Goal: Communication & Community: Connect with others

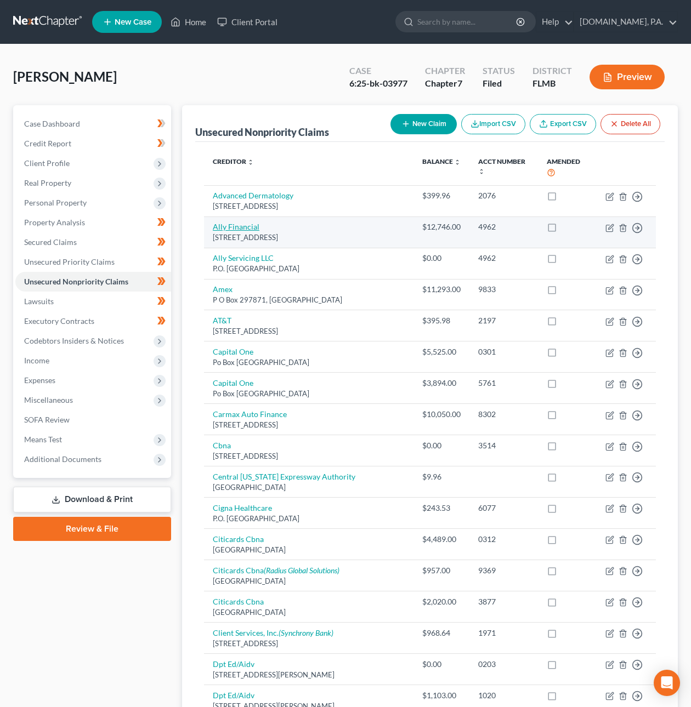
click at [247, 222] on link "Ally Financial" at bounding box center [236, 226] width 47 height 9
select select "23"
select select "0"
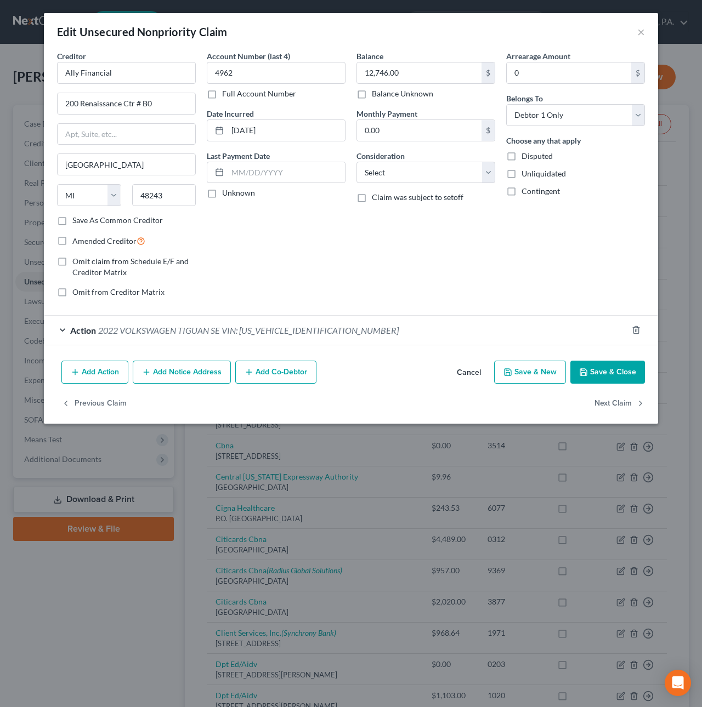
click at [153, 326] on div "Action 2022 VOLKSWAGEN TIGUAN SE VIN: 3VV3B7AX6NM020416" at bounding box center [335, 330] width 583 height 29
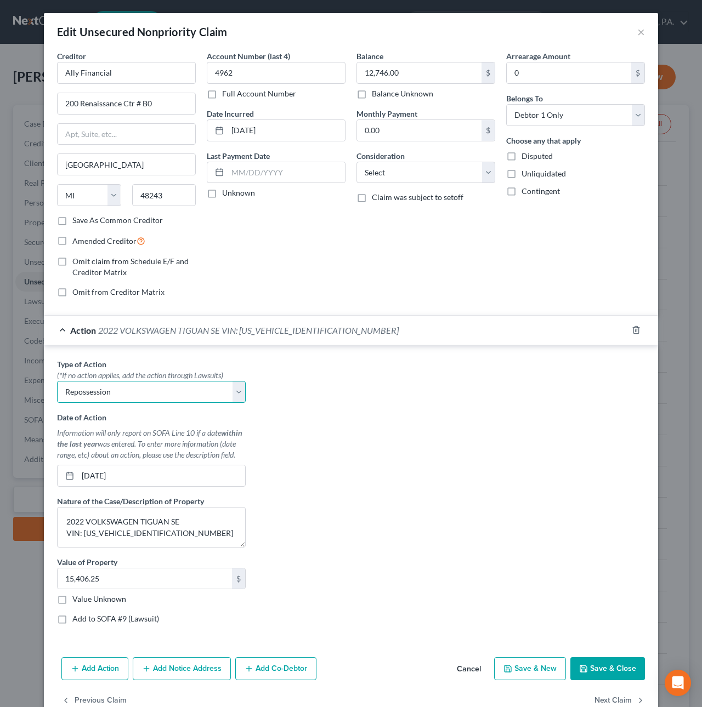
click at [91, 390] on select "Select Repossession Garnishment Foreclosure Personal Injury Attached, Seized, O…" at bounding box center [151, 392] width 189 height 22
click at [72, 624] on label "Add to SOFA #9 (Lawsuit)" at bounding box center [115, 618] width 87 height 11
click at [77, 620] on input "Add to SOFA #9 (Lawsuit)" at bounding box center [80, 616] width 7 height 7
checkbox input "true"
select select "0"
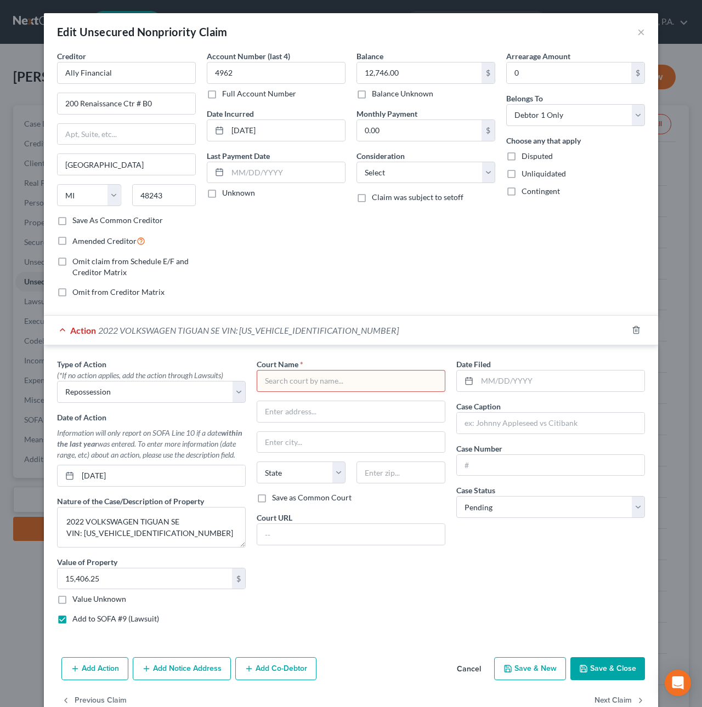
click at [185, 675] on button "Add Notice Address" at bounding box center [182, 668] width 98 height 23
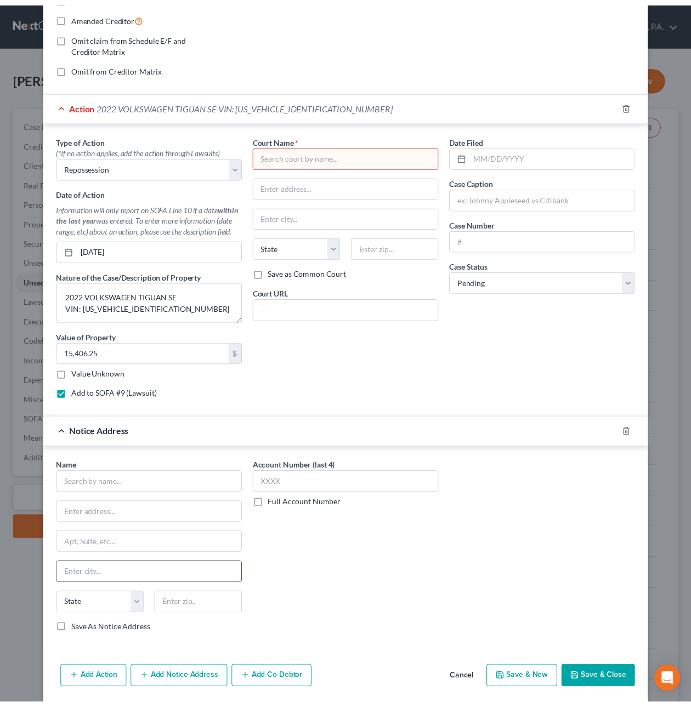
scroll to position [237, 0]
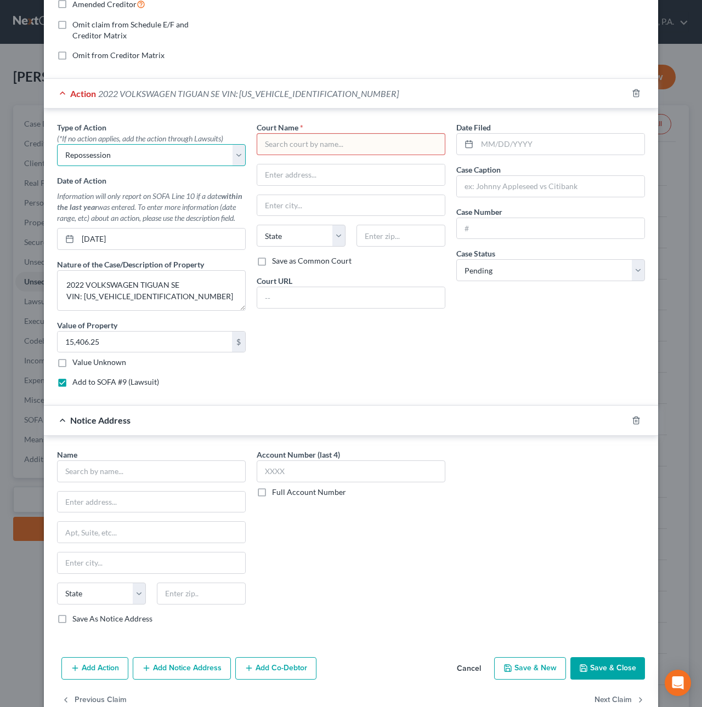
click at [164, 158] on select "Select Repossession Garnishment Foreclosure Personal Injury Attached, Seized, O…" at bounding box center [151, 155] width 189 height 22
click at [460, 674] on button "Cancel" at bounding box center [469, 669] width 42 height 22
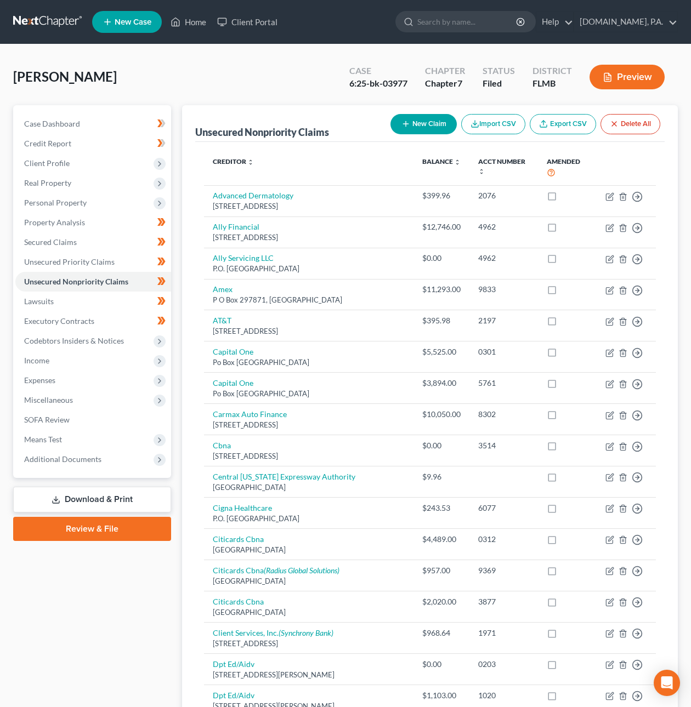
click at [44, 18] on link at bounding box center [48, 22] width 70 height 20
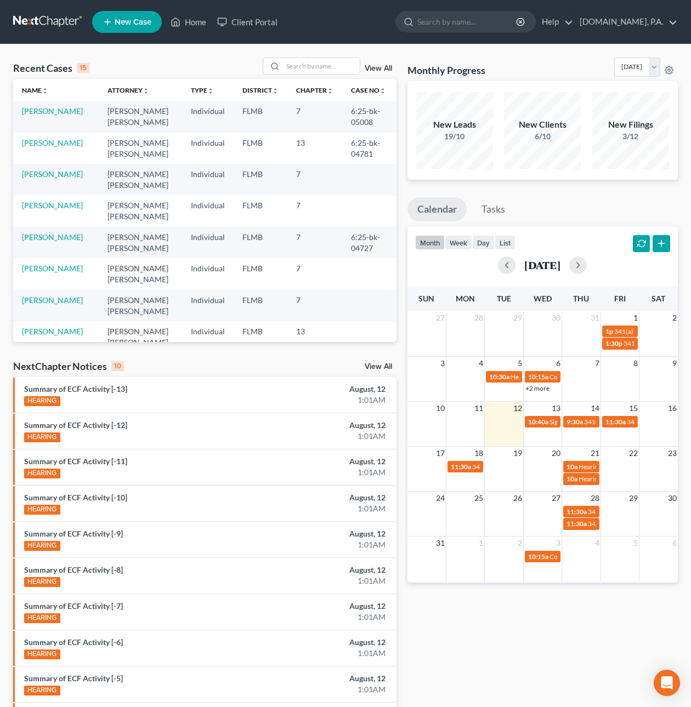
click at [41, 19] on link at bounding box center [48, 22] width 70 height 20
click at [300, 67] on input "search" at bounding box center [321, 66] width 77 height 16
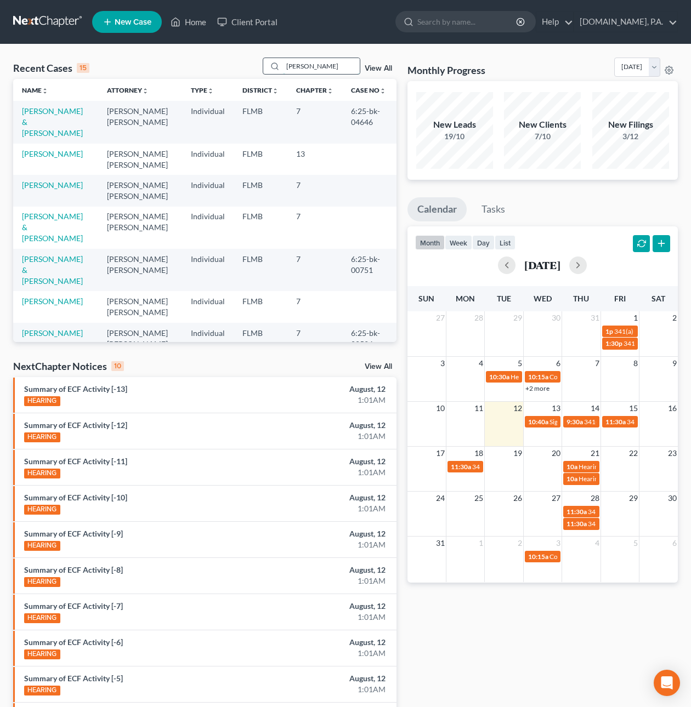
type input "[PERSON_NAME]"
click at [258, 27] on link "Client Portal" at bounding box center [247, 22] width 71 height 20
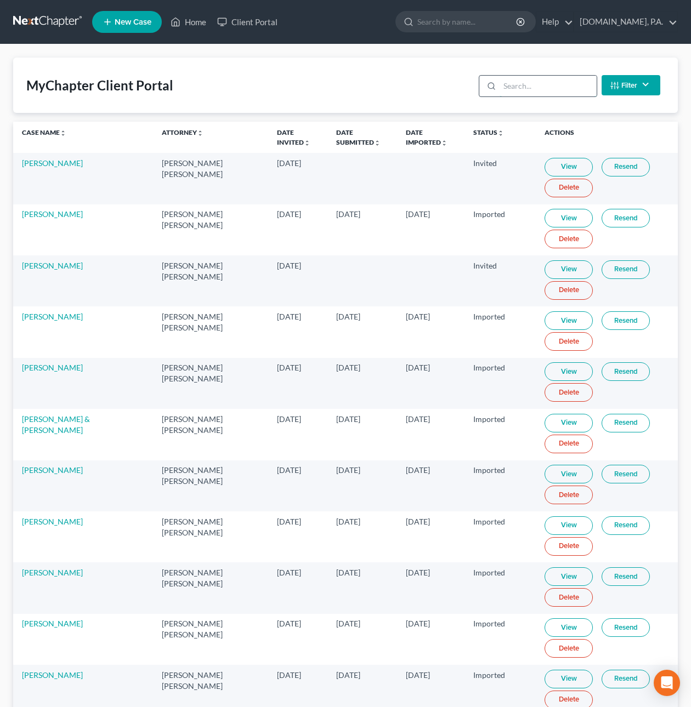
click at [557, 82] on input "search" at bounding box center [547, 86] width 97 height 21
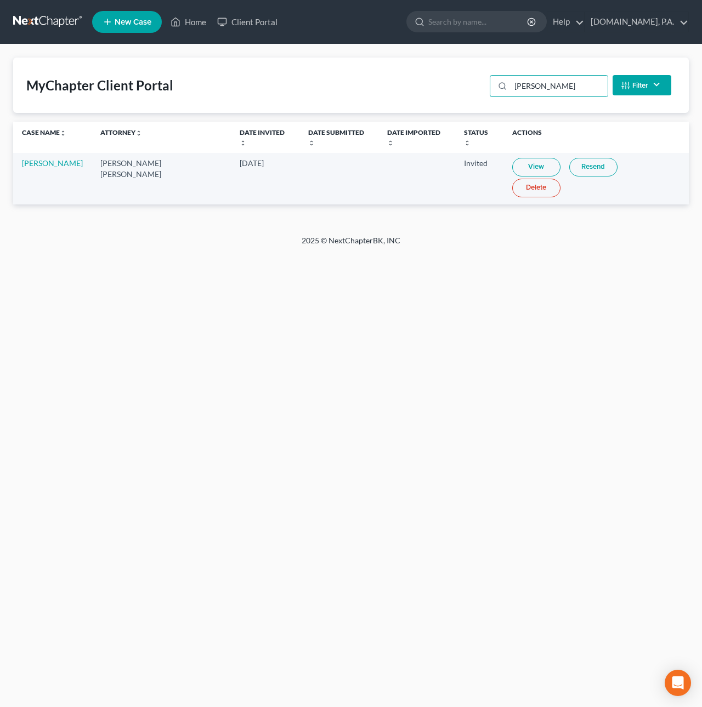
click at [581, 158] on link "Resend" at bounding box center [593, 167] width 48 height 19
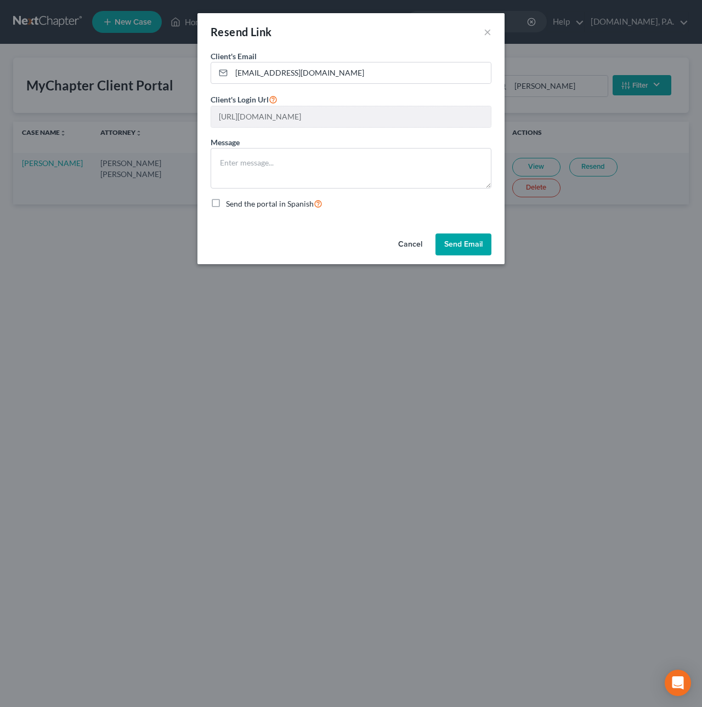
click at [408, 243] on button "Cancel" at bounding box center [410, 244] width 42 height 22
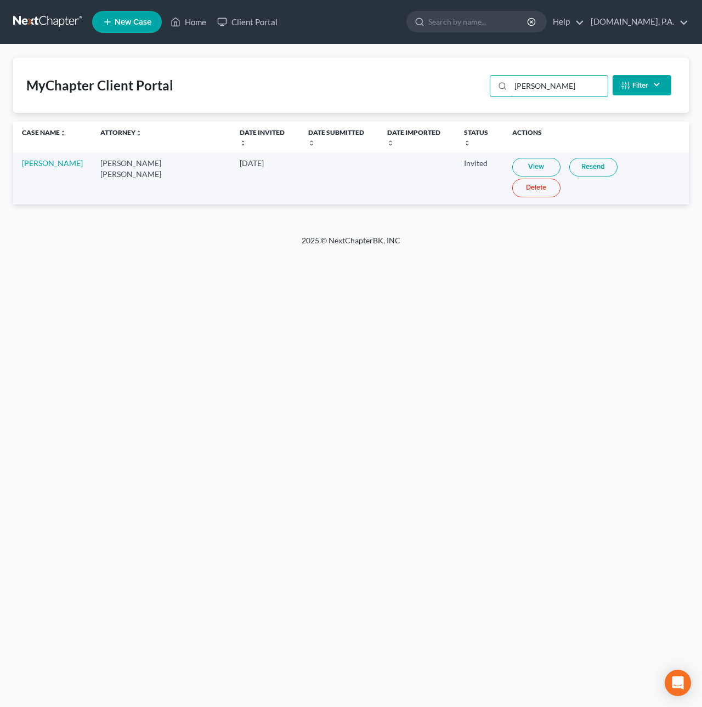
drag, startPoint x: 558, startPoint y: 87, endPoint x: 388, endPoint y: 85, distance: 169.9
click at [387, 84] on div "MyChapter Client Portal fernande Filter Status Filter... Invited In Progress Re…" at bounding box center [350, 85] width 675 height 55
type input "M"
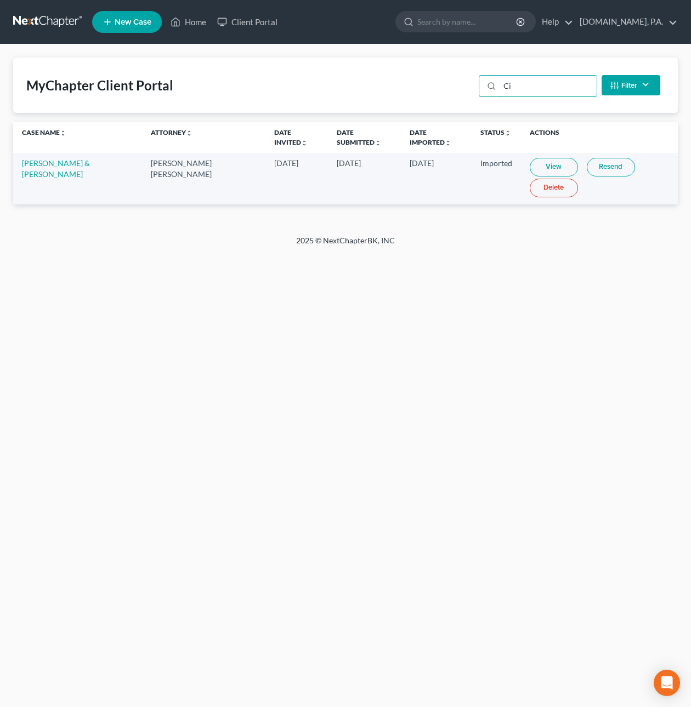
type input "C"
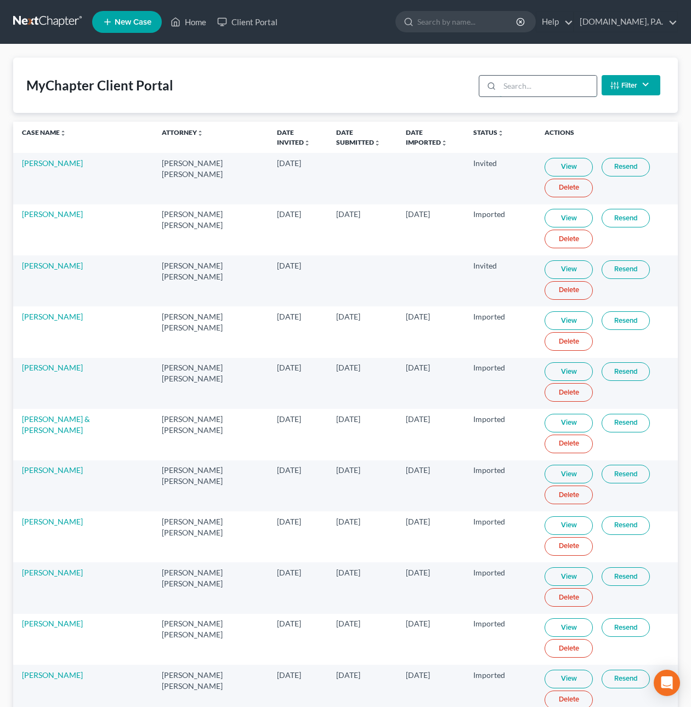
click at [505, 88] on input "search" at bounding box center [547, 86] width 97 height 21
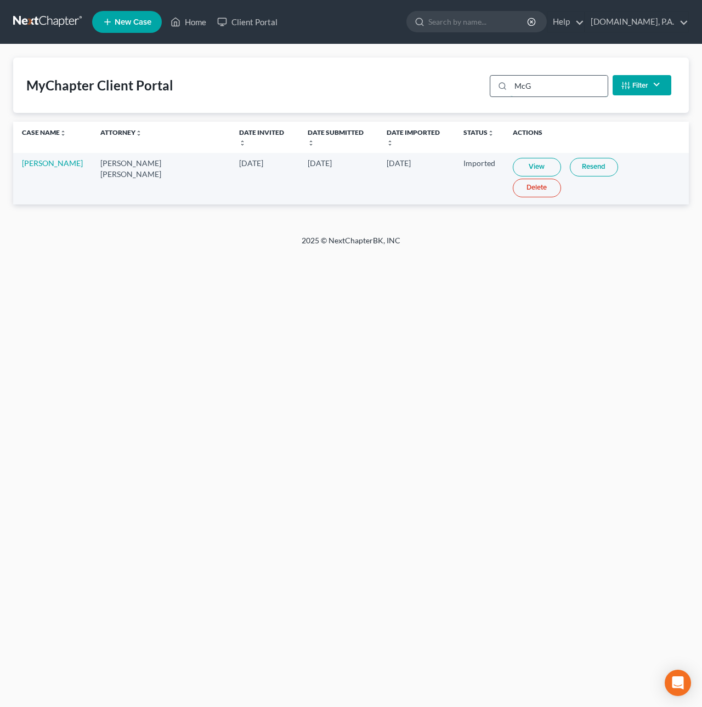
drag, startPoint x: 533, startPoint y: 84, endPoint x: 514, endPoint y: 84, distance: 19.7
click at [514, 84] on input "McG" at bounding box center [558, 86] width 97 height 21
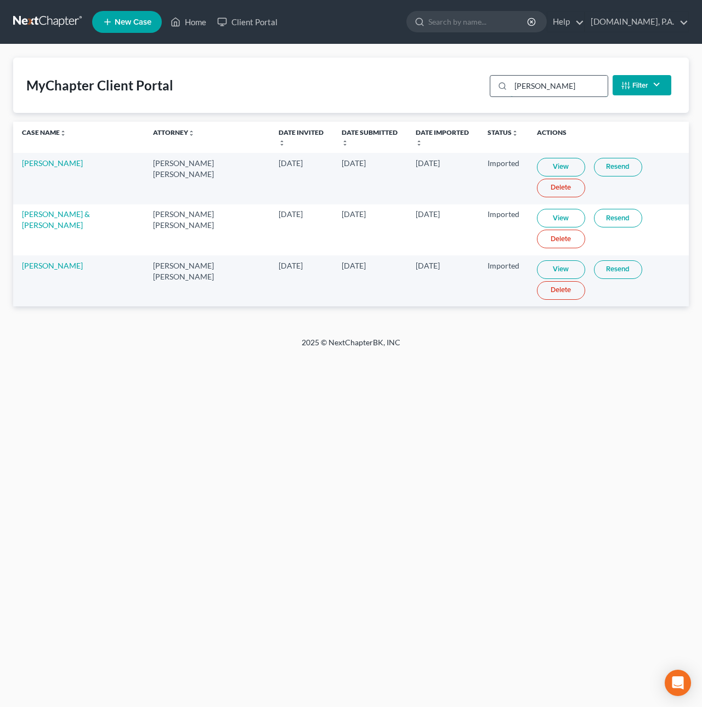
drag, startPoint x: 559, startPoint y: 84, endPoint x: 510, endPoint y: 80, distance: 48.9
click at [510, 80] on div "Hernandez" at bounding box center [548, 86] width 118 height 22
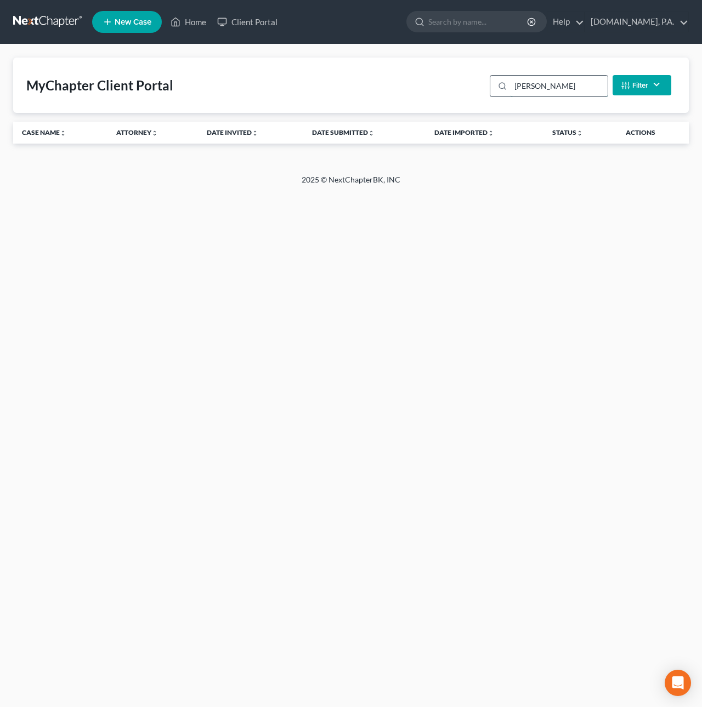
drag, startPoint x: 543, startPoint y: 83, endPoint x: 505, endPoint y: 78, distance: 37.7
click at [505, 78] on div "Cindy" at bounding box center [548, 86] width 118 height 22
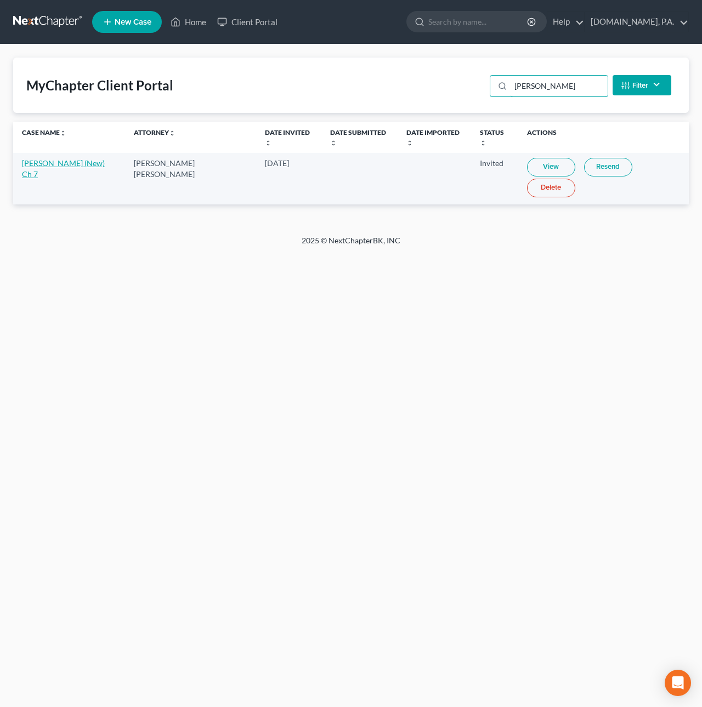
type input "Cynthi"
click at [68, 158] on link "[PERSON_NAME] (New) Ch 7" at bounding box center [63, 168] width 83 height 20
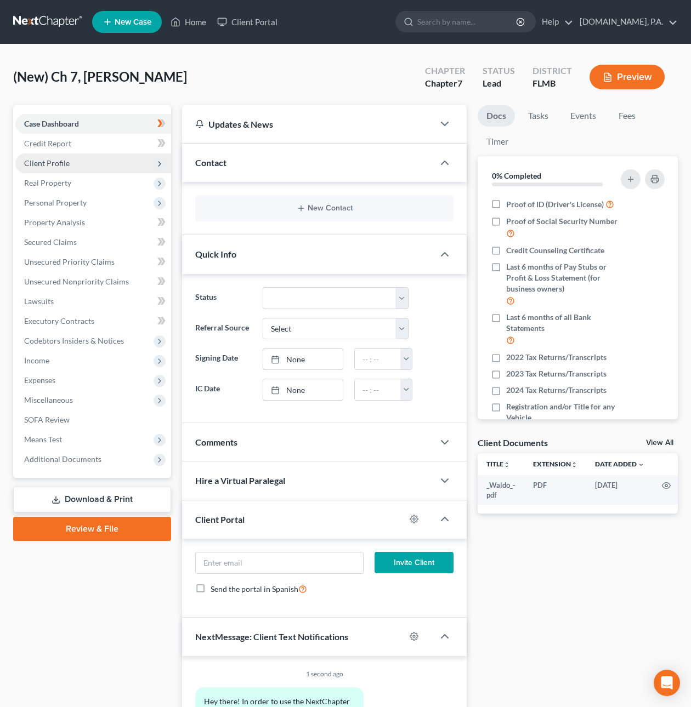
click at [56, 161] on span "Client Profile" at bounding box center [46, 162] width 45 height 9
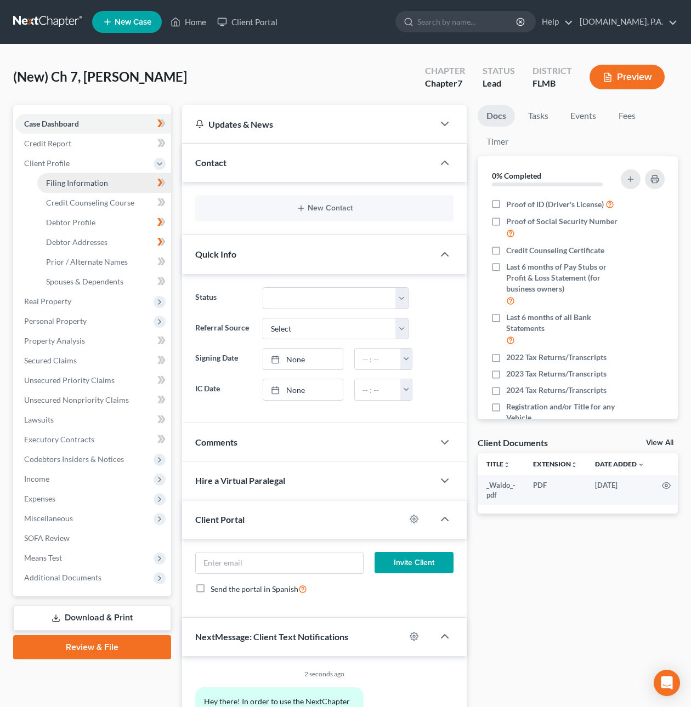
click at [98, 179] on span "Filing Information" at bounding box center [77, 182] width 62 height 9
select select "1"
select select "0"
select select "9"
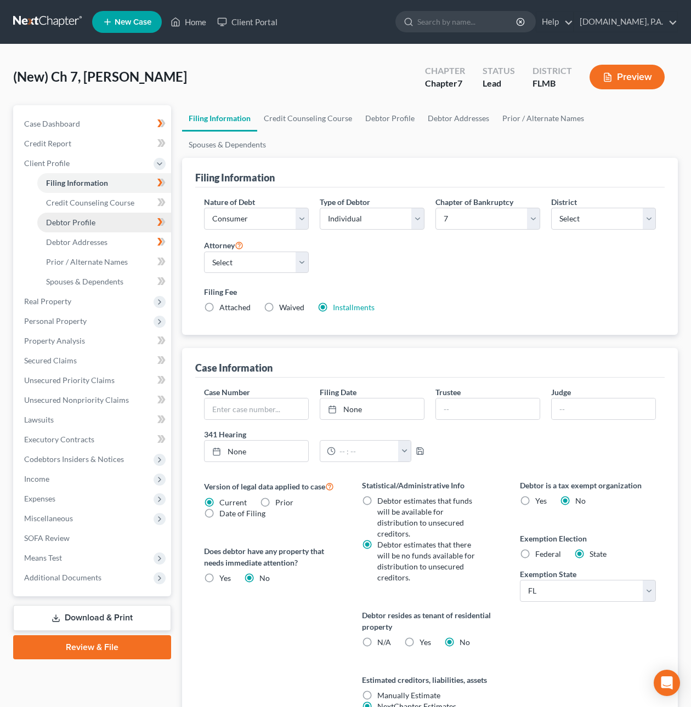
click at [79, 223] on span "Debtor Profile" at bounding box center [70, 222] width 49 height 9
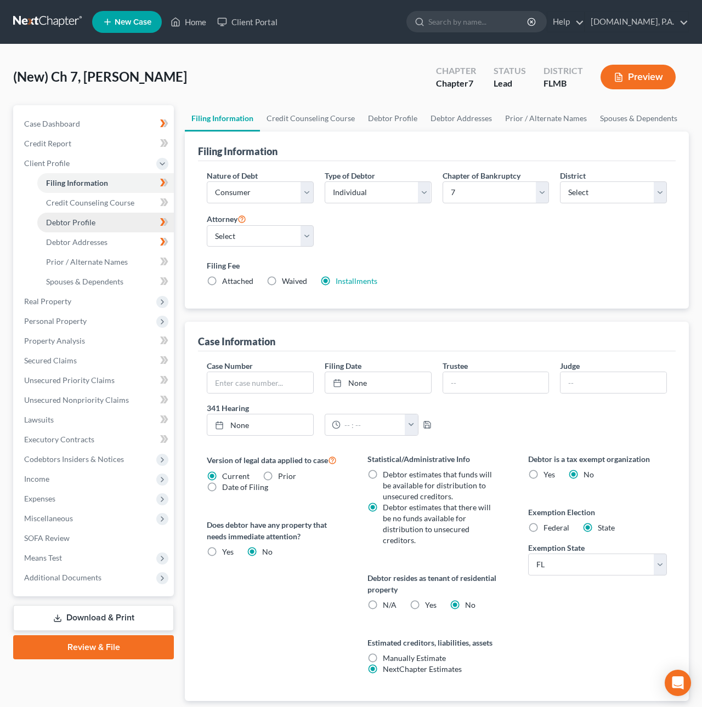
select select "3"
select select "0"
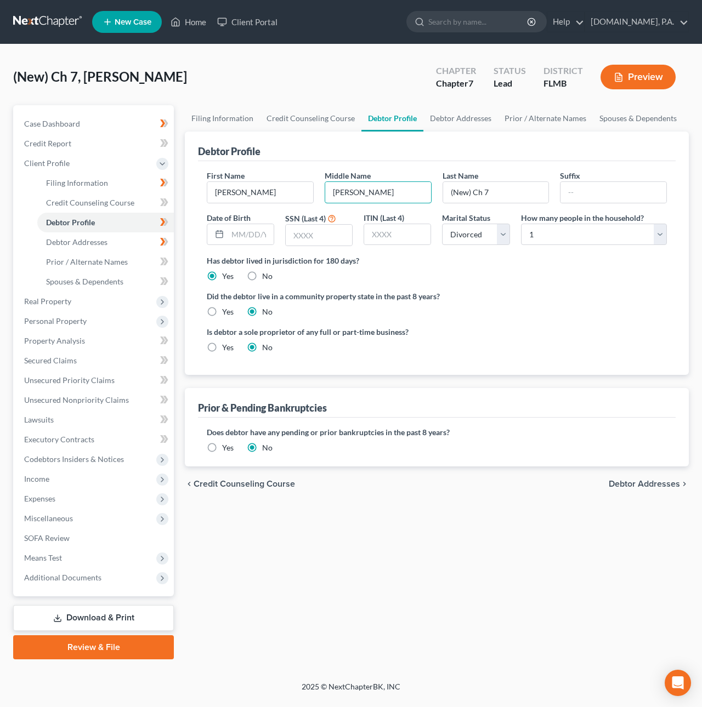
drag, startPoint x: 403, startPoint y: 189, endPoint x: 262, endPoint y: 173, distance: 141.7
click at [262, 173] on div "First Name Cynthia Middle Name Hernandez McGirt Last Name (New) Ch 7 Suffix Dat…" at bounding box center [436, 212] width 471 height 85
click at [510, 195] on input "(New) Ch 7" at bounding box center [496, 192] width 106 height 21
drag, startPoint x: 510, startPoint y: 195, endPoint x: 258, endPoint y: 154, distance: 255.4
click at [258, 154] on div "Debtor Profile First Name Cynthia Middle Name Hernandez McGirt Last Name (New) …" at bounding box center [437, 253] width 504 height 243
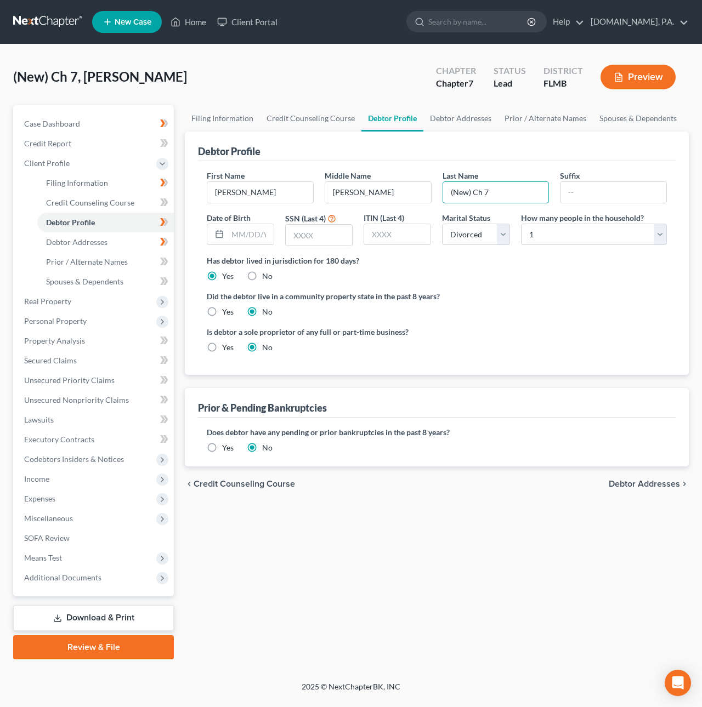
paste input "Hernandez McGirt"
type input "Hernandez McGirt"
drag, startPoint x: 395, startPoint y: 192, endPoint x: 136, endPoint y: 182, distance: 258.9
click at [144, 180] on div "Petition Navigation Case Dashboard Payments Invoices Payments Payments Credit R…" at bounding box center [351, 382] width 686 height 554
click at [619, 484] on span "Debtor Addresses" at bounding box center [643, 484] width 71 height 9
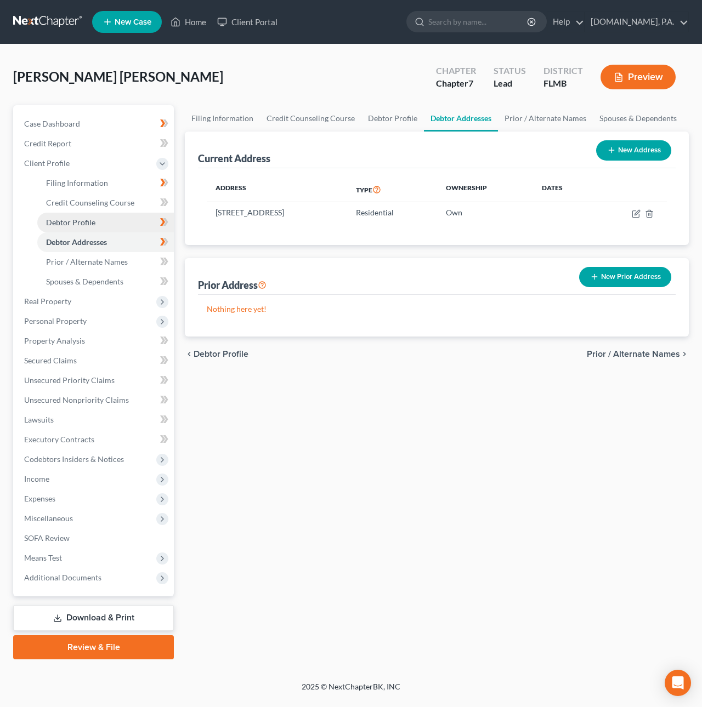
click at [69, 225] on span "Debtor Profile" at bounding box center [70, 222] width 49 height 9
select select "3"
select select "0"
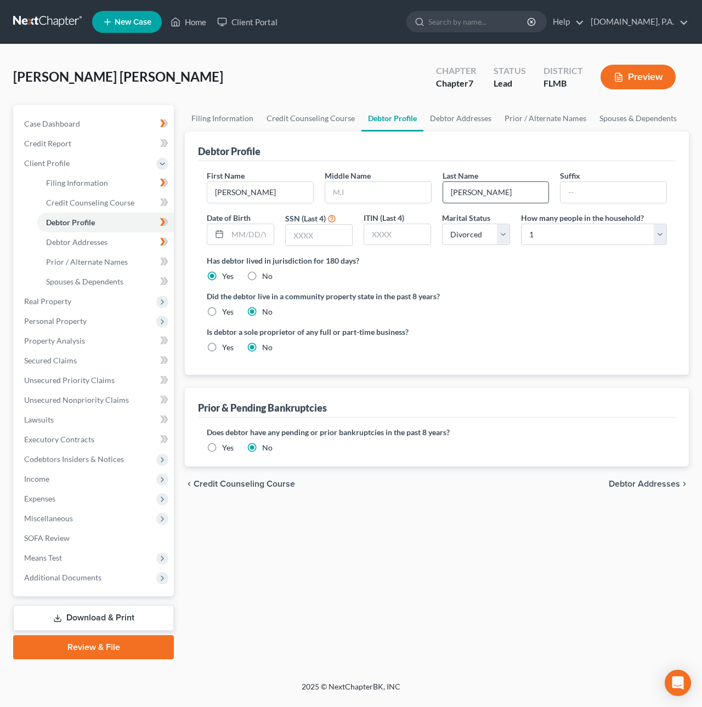
click at [490, 190] on input "Hernandez McGirt" at bounding box center [496, 192] width 106 height 21
type input "Hernandez-McGirt"
click at [618, 483] on span "Debtor Addresses" at bounding box center [643, 484] width 71 height 9
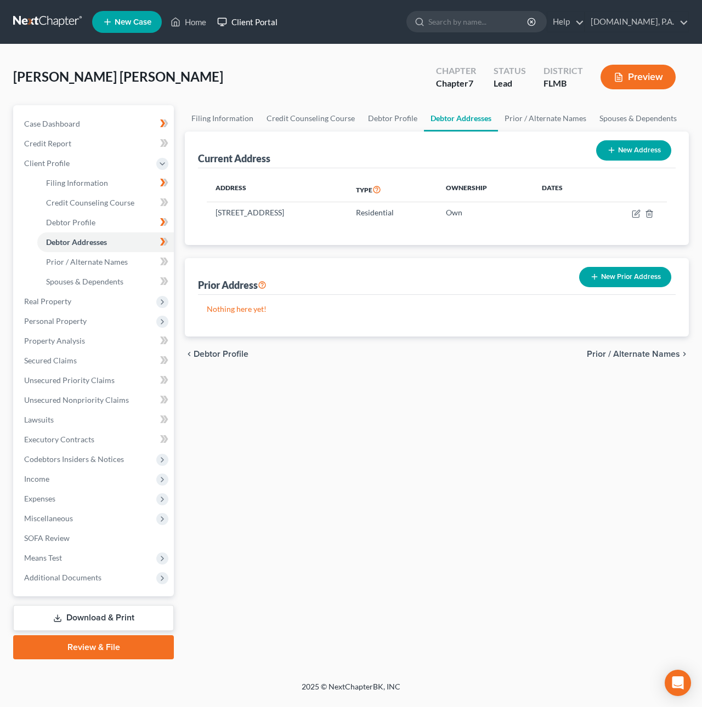
click at [233, 22] on link "Client Portal" at bounding box center [247, 22] width 71 height 20
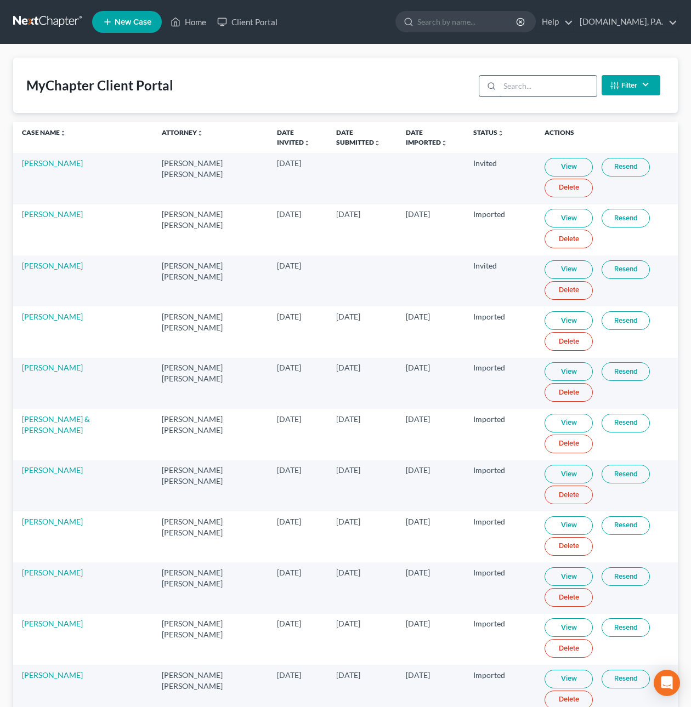
click at [558, 88] on input "search" at bounding box center [547, 86] width 97 height 21
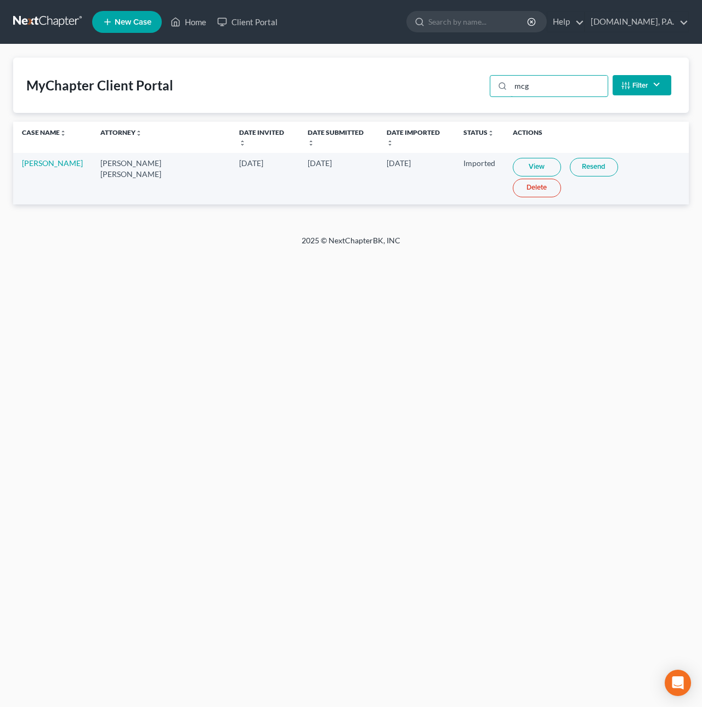
drag, startPoint x: 566, startPoint y: 87, endPoint x: 273, endPoint y: 61, distance: 293.8
click at [293, 63] on div "MyChapter Client Portal mcg Filter Status Filter... Invited In Progress Ready T…" at bounding box center [350, 85] width 675 height 55
type input "mcg"
click at [21, 16] on link at bounding box center [48, 22] width 70 height 20
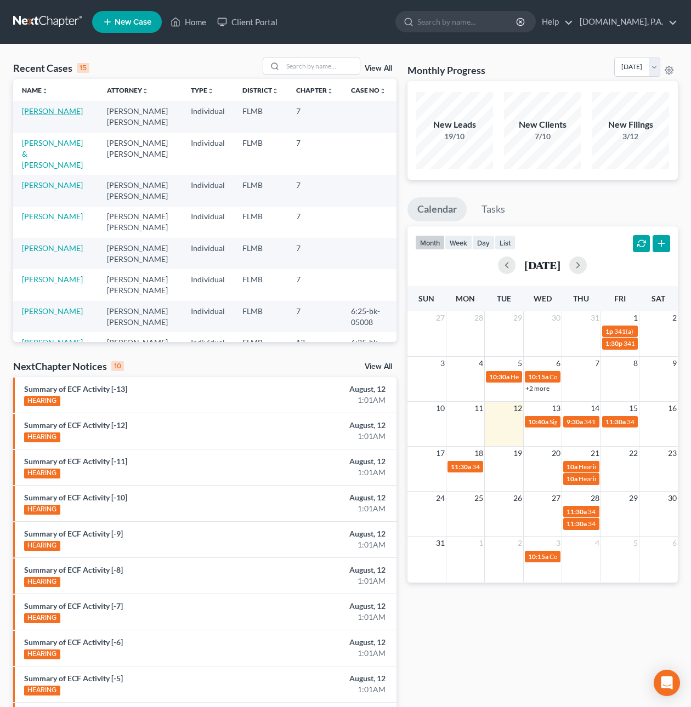
click at [64, 116] on link "[PERSON_NAME]" at bounding box center [52, 110] width 61 height 9
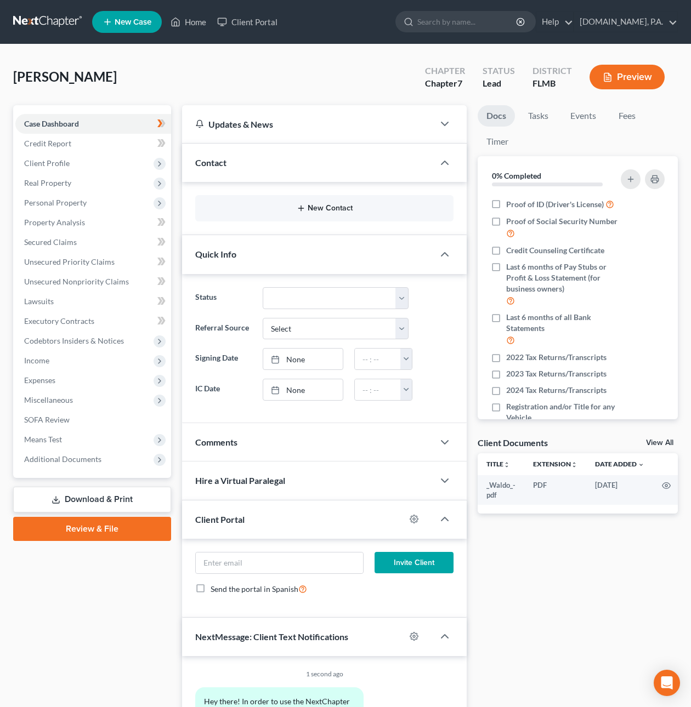
click at [317, 204] on button "New Contact" at bounding box center [324, 208] width 241 height 9
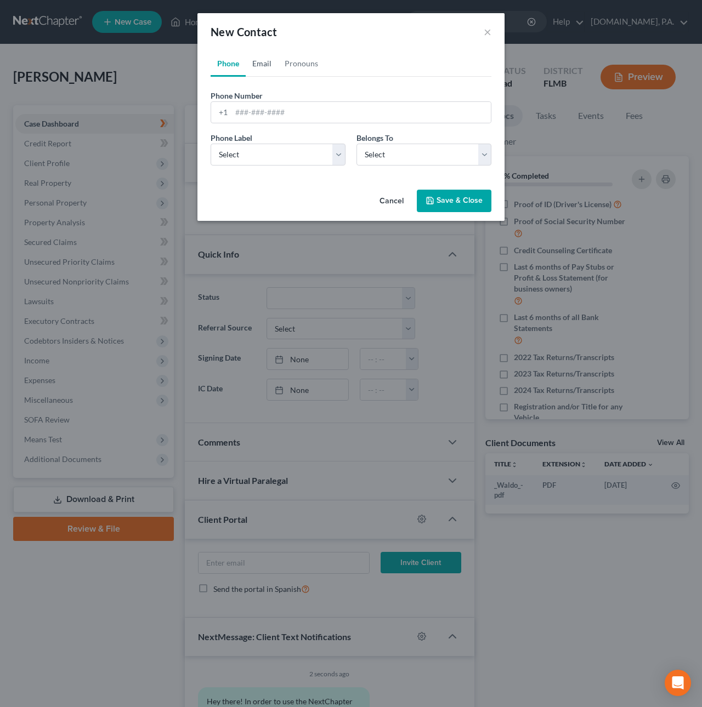
click at [265, 57] on link "Email" at bounding box center [262, 63] width 32 height 26
click at [267, 110] on input "email" at bounding box center [360, 112] width 259 height 21
paste input "[EMAIL_ADDRESS][DOMAIN_NAME]"
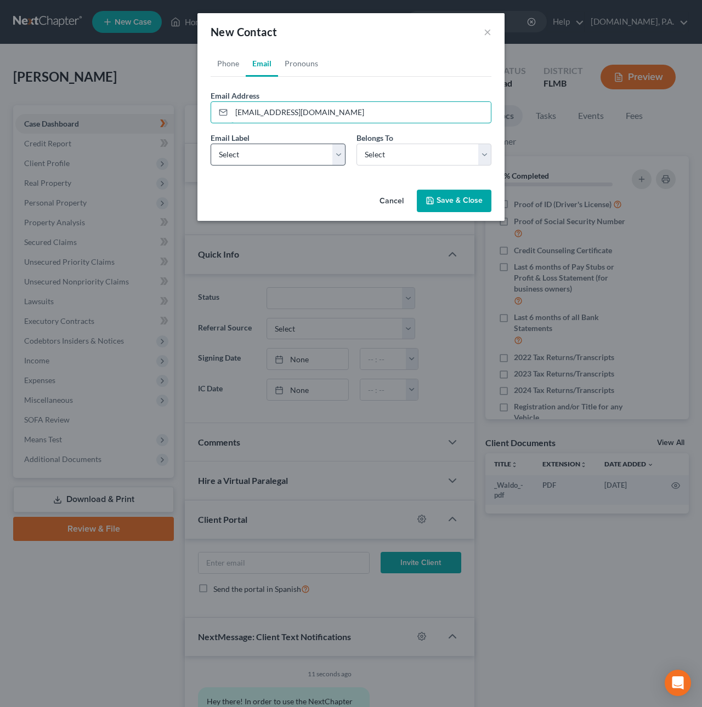
type input "[EMAIL_ADDRESS][DOMAIN_NAME]"
click at [258, 156] on select "Select Home Work Other" at bounding box center [277, 155] width 135 height 22
select select "0"
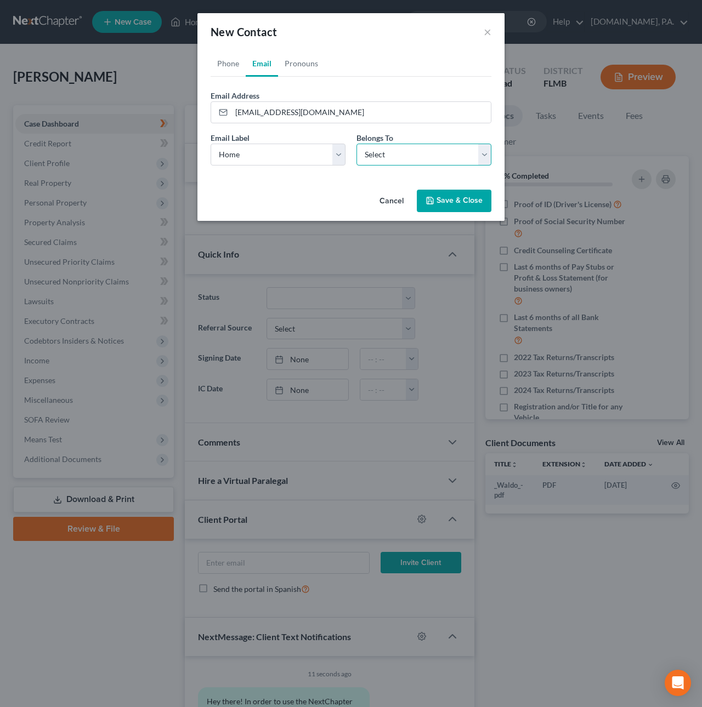
click at [373, 159] on select "Select Client Other" at bounding box center [423, 155] width 135 height 22
select select "0"
click at [452, 199] on button "Save & Close" at bounding box center [454, 201] width 75 height 23
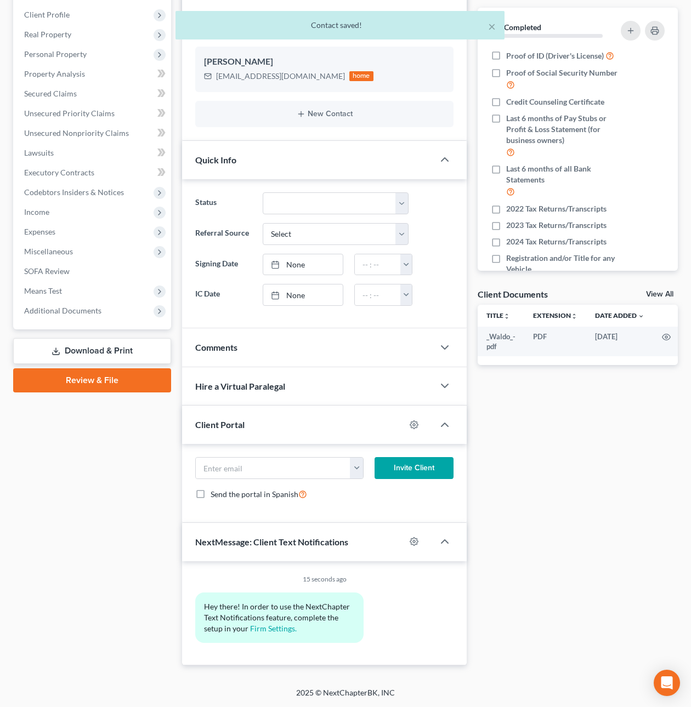
scroll to position [151, 0]
click at [356, 468] on button "button" at bounding box center [356, 468] width 13 height 21
click at [383, 492] on link "latina1114@hotmail.com" at bounding box center [425, 492] width 150 height 19
type input "latina1114@hotmail.com"
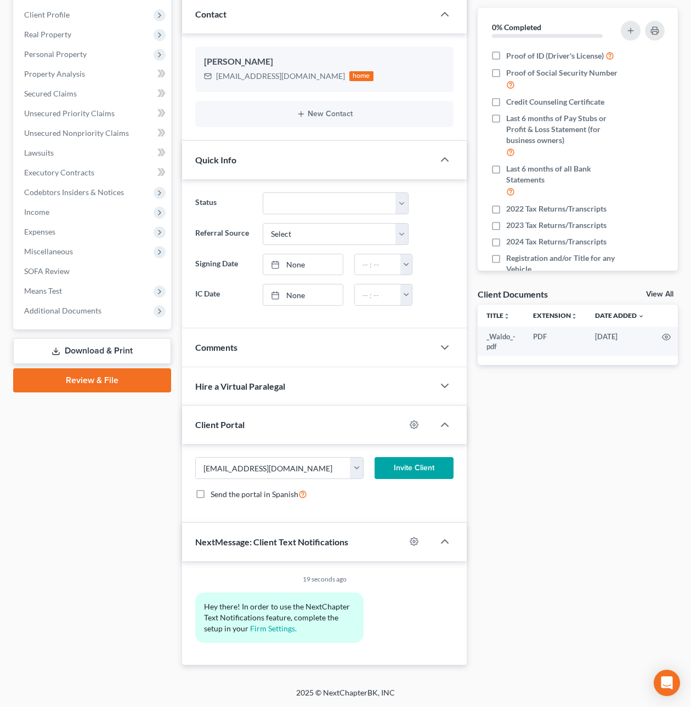
click at [406, 469] on button "Invite Client" at bounding box center [413, 468] width 79 height 22
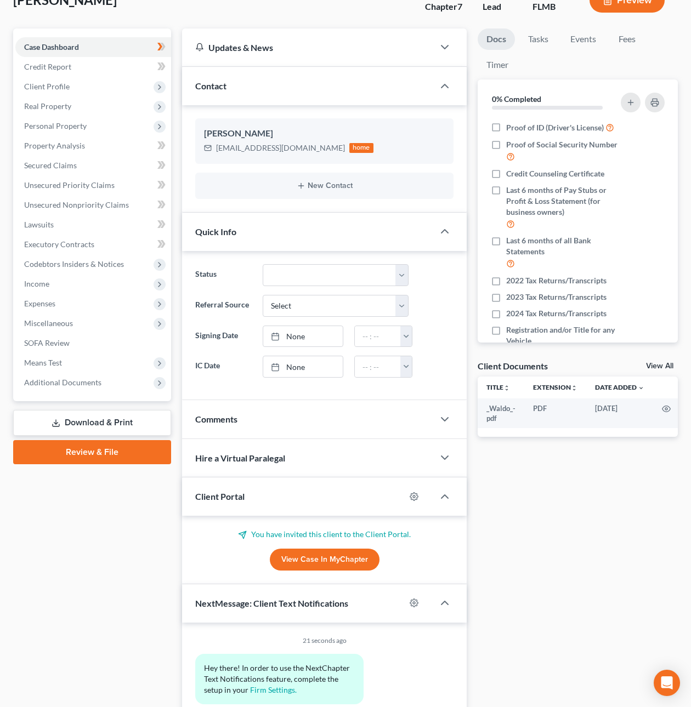
scroll to position [0, 0]
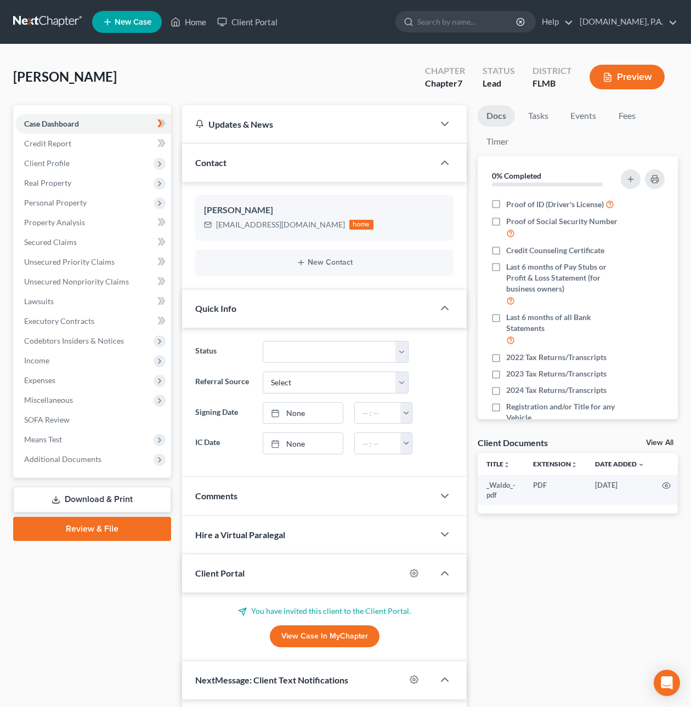
click at [52, 15] on link at bounding box center [48, 22] width 70 height 20
